Goal: Information Seeking & Learning: Understand process/instructions

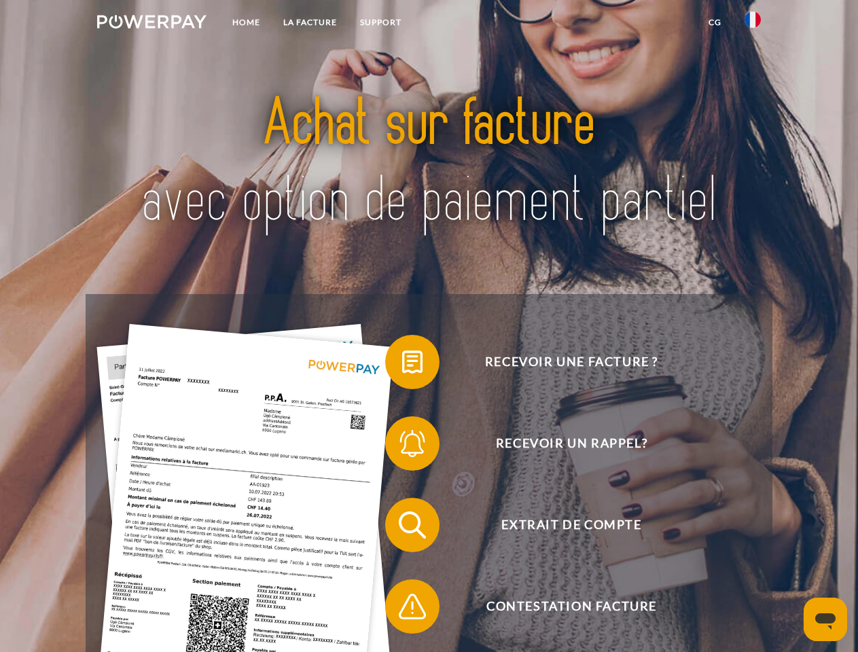
click at [152, 24] on img at bounding box center [151, 22] width 109 height 14
click at [753, 24] on img at bounding box center [753, 20] width 16 height 16
click at [715, 22] on link "CG" at bounding box center [715, 22] width 36 height 24
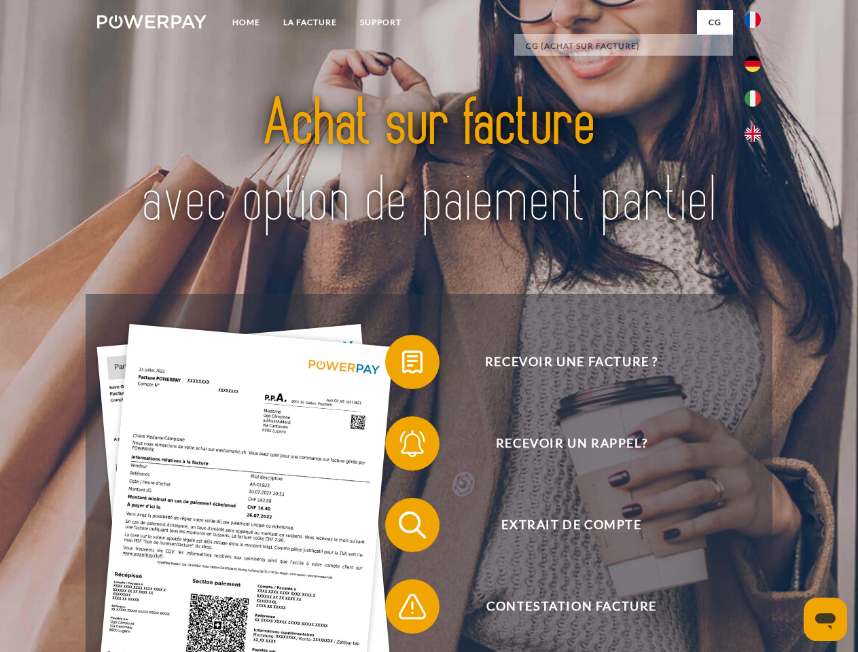
click at [402, 365] on span at bounding box center [392, 362] width 68 height 68
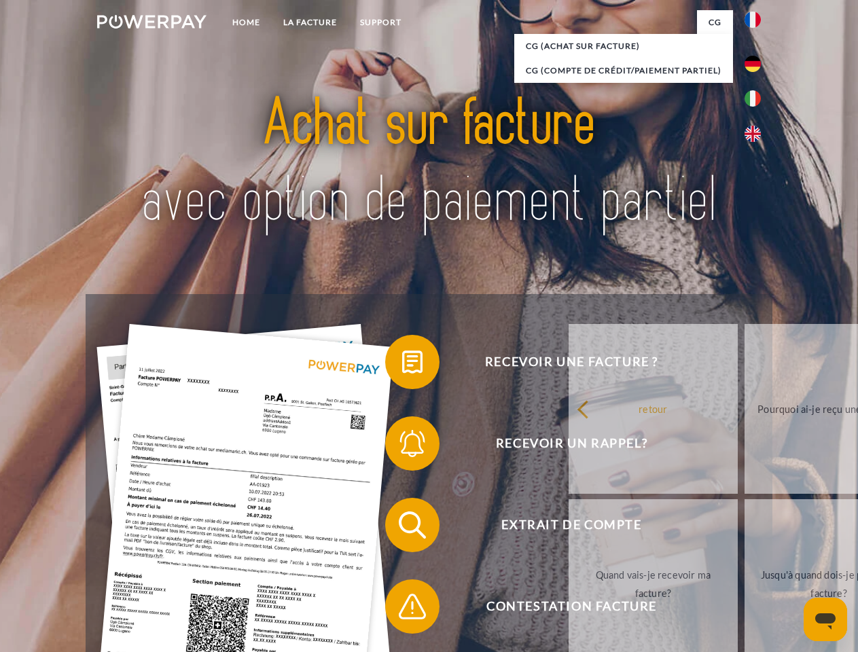
click at [402, 446] on div "Recevoir une facture ? Recevoir un rappel? Extrait de compte retour" at bounding box center [429, 566] width 686 height 544
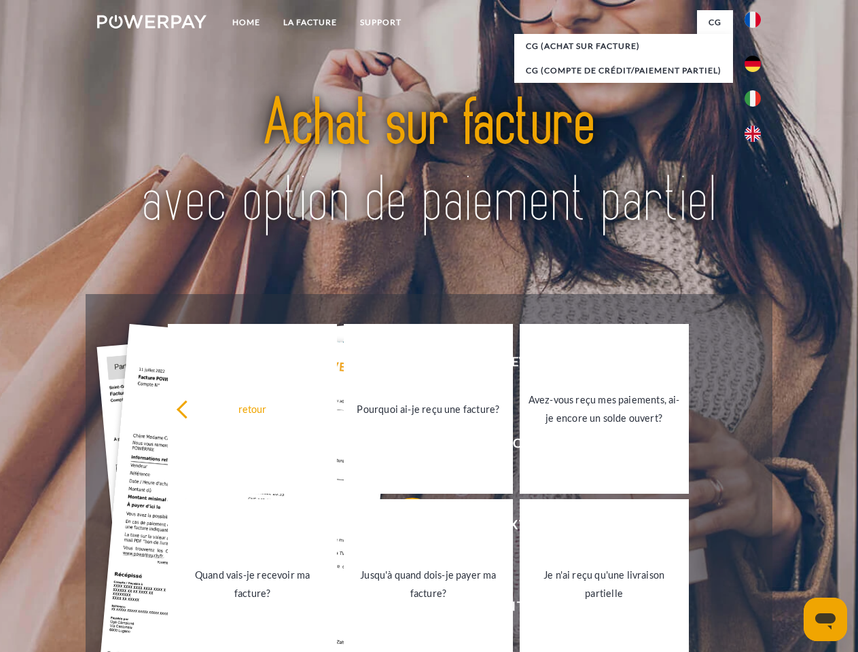
click at [402, 528] on link "Jusqu'à quand dois-je payer ma facture?" at bounding box center [428, 584] width 169 height 170
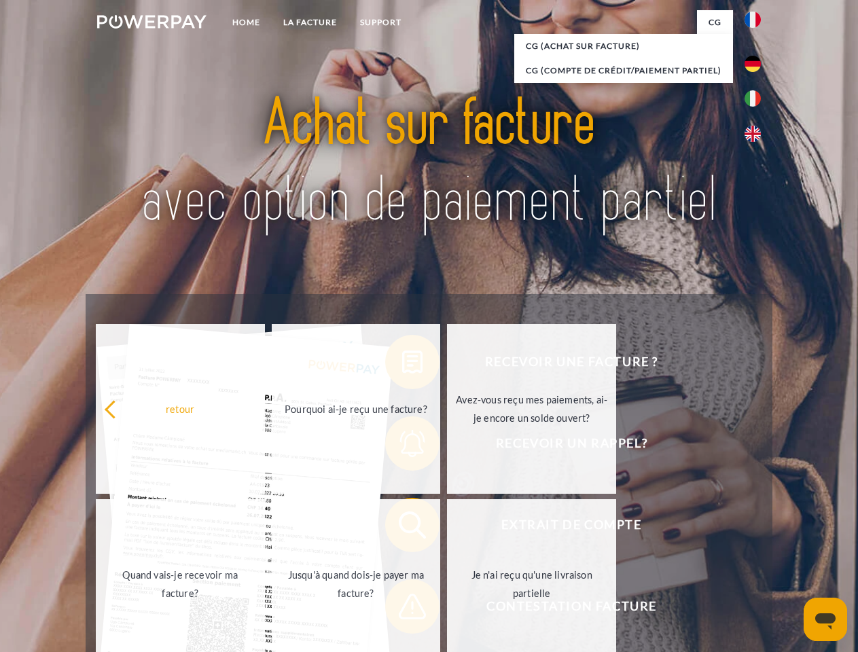
click at [402, 610] on span at bounding box center [392, 607] width 68 height 68
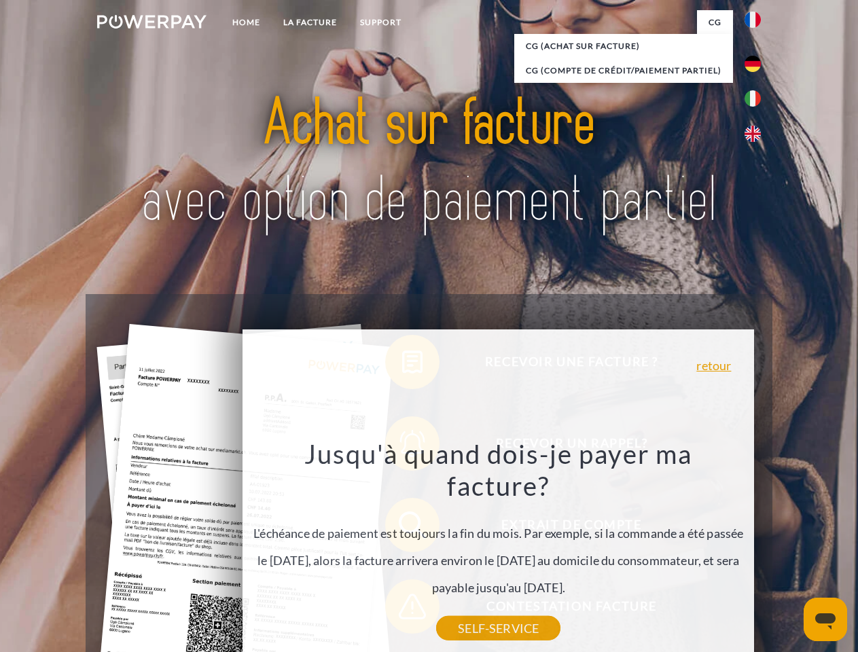
click at [826, 620] on icon "Ouvrir la fenêtre de messagerie" at bounding box center [825, 622] width 20 height 16
